Goal: Information Seeking & Learning: Learn about a topic

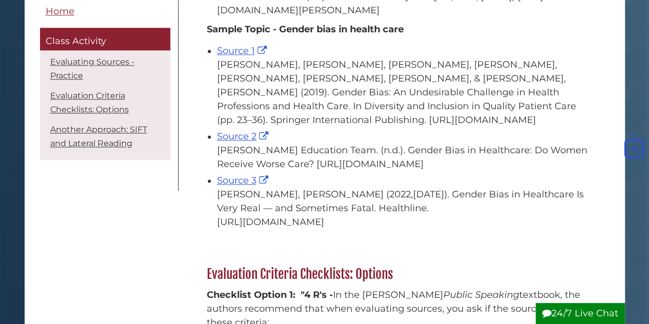
scroll to position [681, 0]
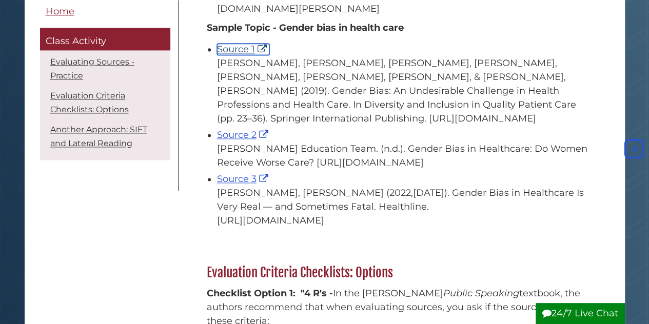
click at [241, 55] on link "Source 1" at bounding box center [243, 49] width 52 height 11
click at [254, 141] on link "Source 2" at bounding box center [244, 134] width 54 height 11
click at [251, 185] on link "Source 3" at bounding box center [244, 178] width 54 height 11
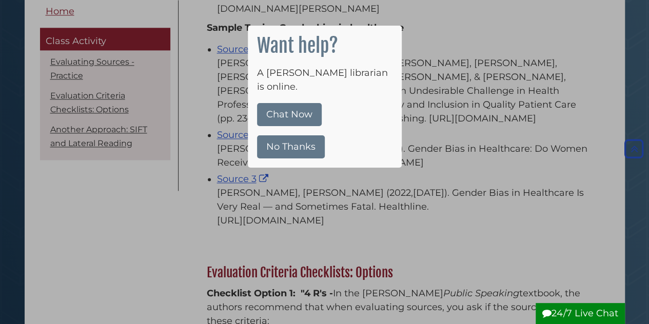
click at [277, 135] on button "No Thanks" at bounding box center [291, 146] width 68 height 23
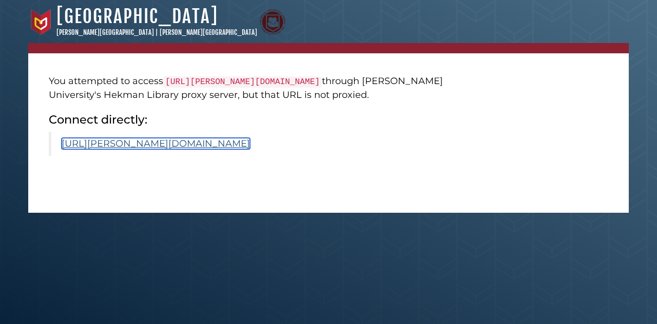
click at [244, 149] on link "[URL][PERSON_NAME][DOMAIN_NAME]" at bounding box center [156, 143] width 188 height 11
